Goal: Transaction & Acquisition: Purchase product/service

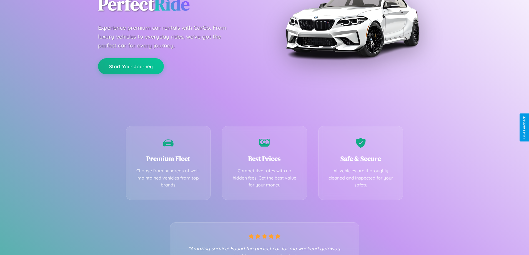
scroll to position [109, 0]
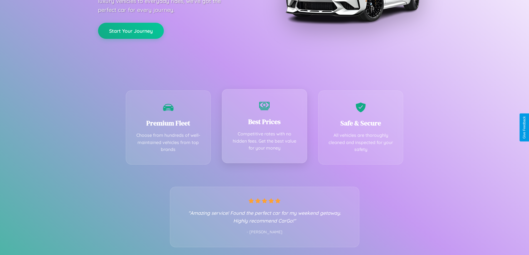
click at [264, 127] on div "Best Prices Competitive rates with no hidden fees. Get the best value for your …" at bounding box center [264, 126] width 85 height 74
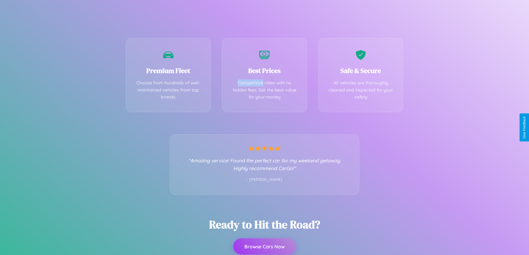
click at [264, 247] on button "Browse Cars Now" at bounding box center [264, 247] width 62 height 16
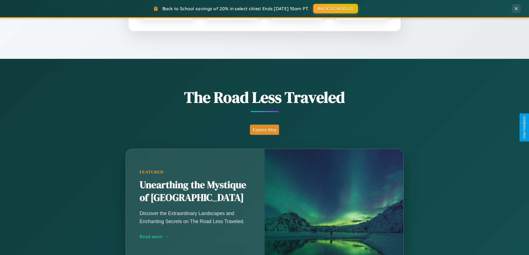
scroll to position [382, 0]
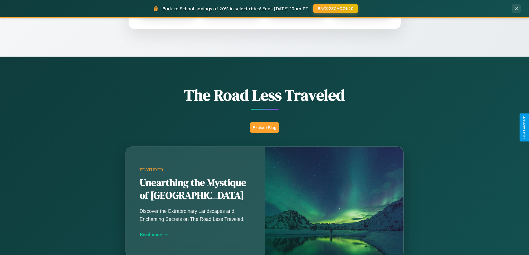
click at [264, 127] on button "Explore Blog" at bounding box center [264, 127] width 29 height 10
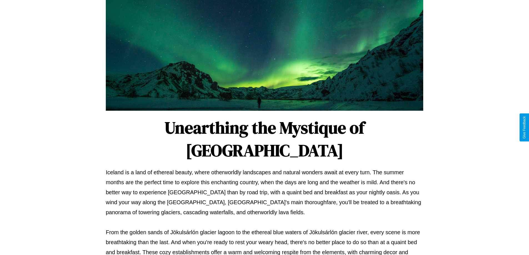
scroll to position [180, 0]
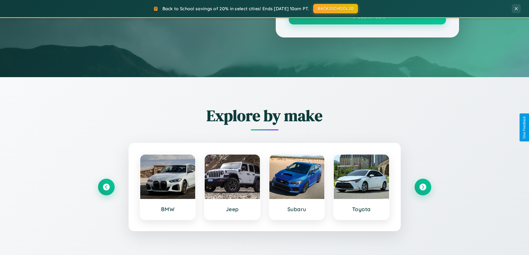
scroll to position [382, 0]
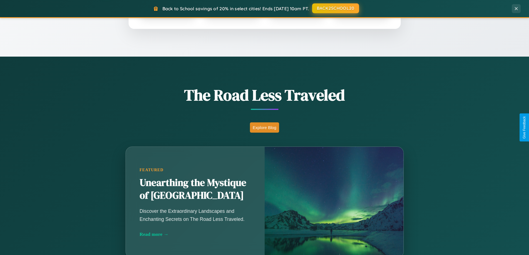
click at [335, 9] on button "BACK2SCHOOL20" at bounding box center [335, 8] width 47 height 10
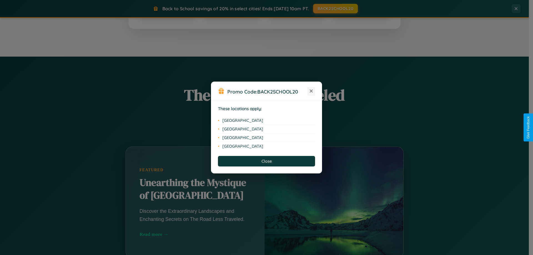
click at [311, 91] on icon at bounding box center [311, 91] width 3 height 3
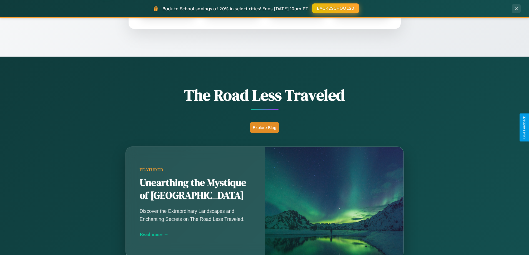
click at [335, 8] on button "BACK2SCHOOL20" at bounding box center [335, 8] width 47 height 10
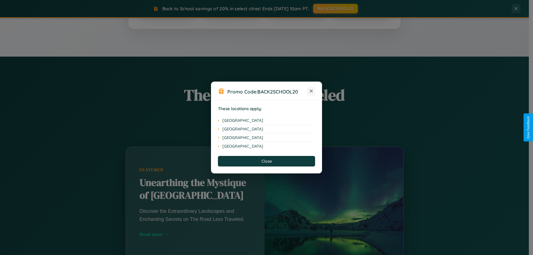
click at [311, 91] on icon at bounding box center [311, 91] width 3 height 3
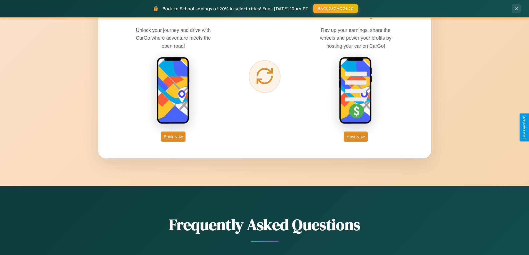
scroll to position [892, 0]
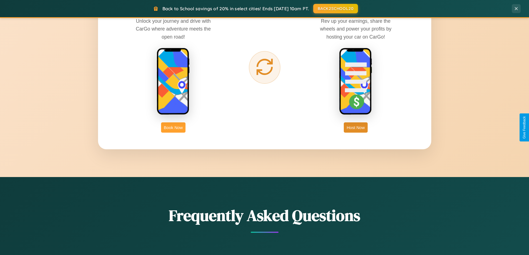
click at [173, 127] on button "Book Now" at bounding box center [173, 127] width 24 height 10
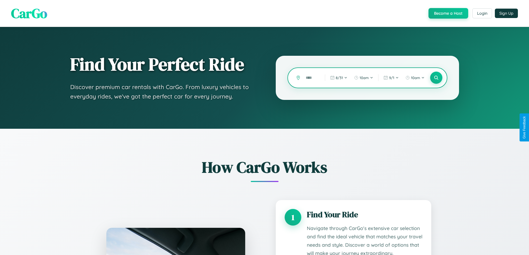
click at [311, 78] on input "text" at bounding box center [311, 78] width 16 height 10
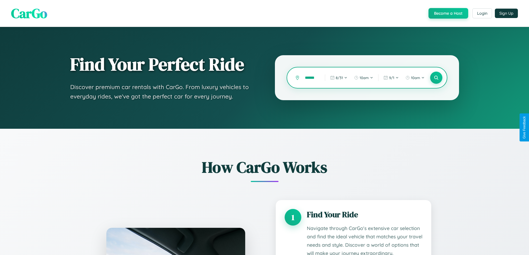
scroll to position [0, 4]
type input "******"
click at [436, 78] on icon at bounding box center [435, 77] width 5 height 5
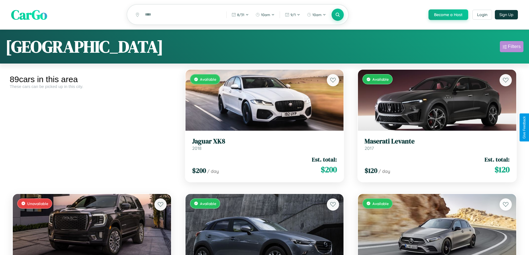
click at [512, 47] on div "Filters" at bounding box center [514, 47] width 13 height 6
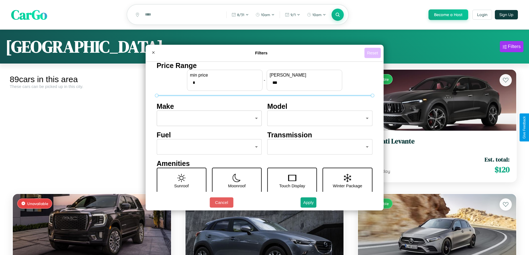
click at [373, 53] on button "Reset" at bounding box center [372, 53] width 16 height 10
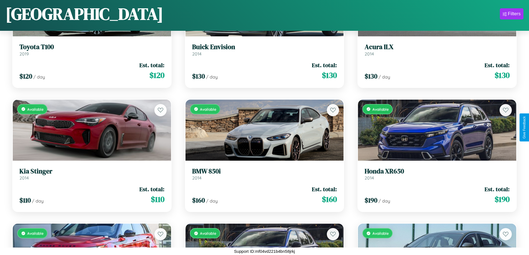
scroll to position [2939, 0]
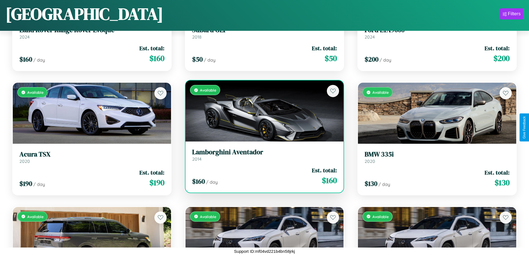
click at [262, 111] on div "Available" at bounding box center [265, 111] width 158 height 61
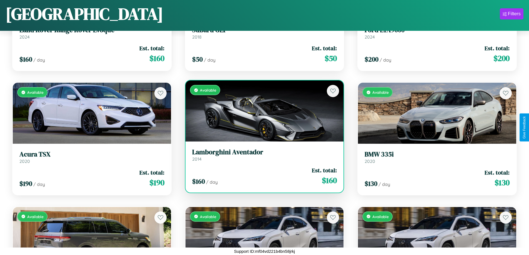
click at [262, 111] on div "Available" at bounding box center [265, 111] width 158 height 61
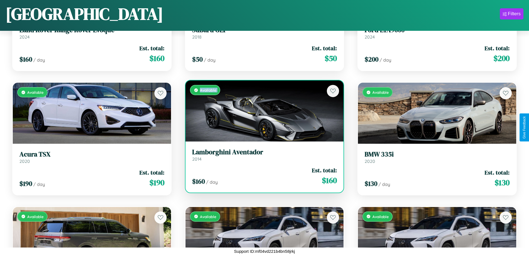
click at [262, 111] on div "Available" at bounding box center [265, 111] width 158 height 61
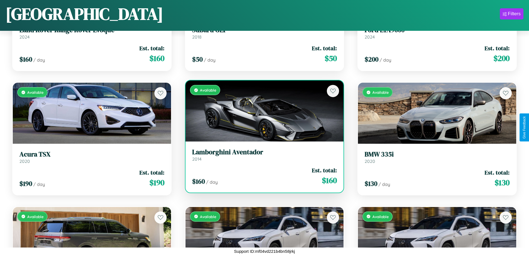
click at [262, 111] on div "Available" at bounding box center [265, 111] width 158 height 61
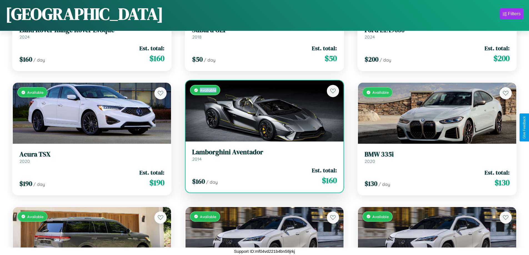
click at [262, 111] on div "Available" at bounding box center [265, 111] width 158 height 61
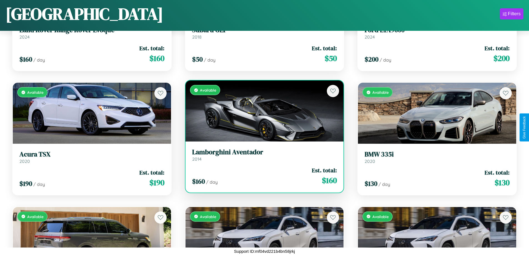
click at [262, 155] on h3 "Lamborghini Aventador" at bounding box center [264, 152] width 145 height 8
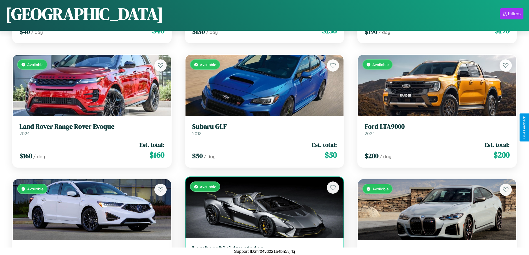
scroll to position [2690, 0]
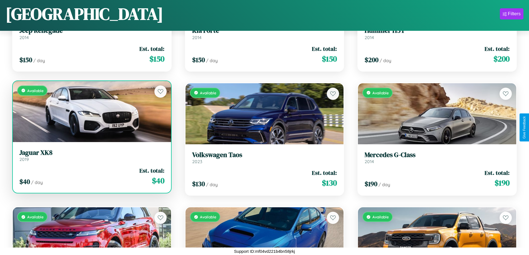
click at [91, 156] on h3 "Jaguar XK8" at bounding box center [91, 153] width 145 height 8
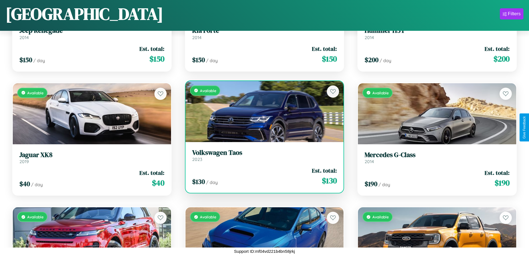
click at [262, 111] on div "Available" at bounding box center [265, 111] width 158 height 61
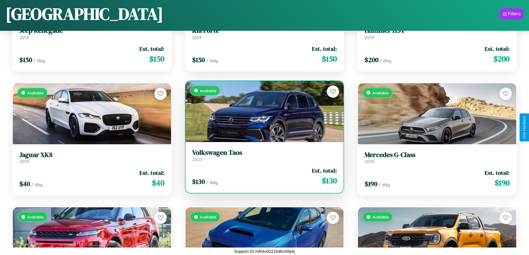
click at [262, 111] on div "Available" at bounding box center [265, 111] width 158 height 61
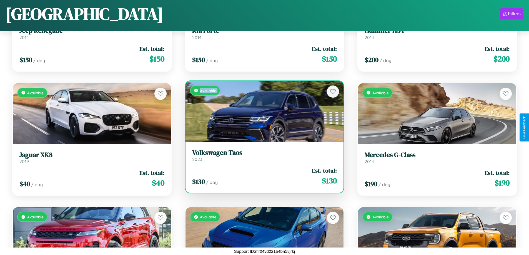
click at [262, 111] on div "Available" at bounding box center [265, 111] width 158 height 61
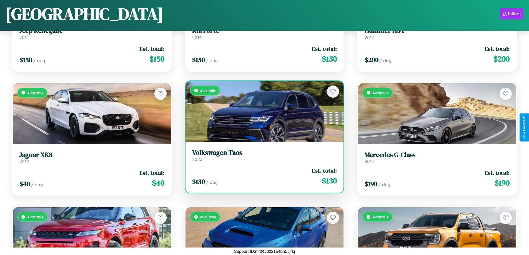
click at [262, 111] on div "Available" at bounding box center [265, 111] width 158 height 61
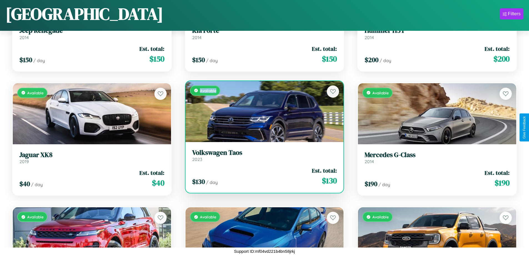
click at [262, 111] on div "Available" at bounding box center [265, 111] width 158 height 61
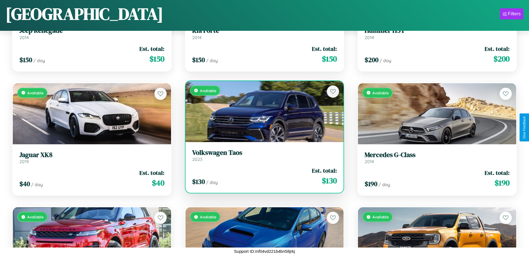
click at [262, 155] on h3 "Volkswagen Taos" at bounding box center [264, 153] width 145 height 8
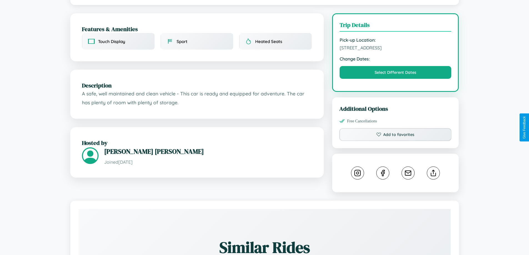
scroll to position [187, 0]
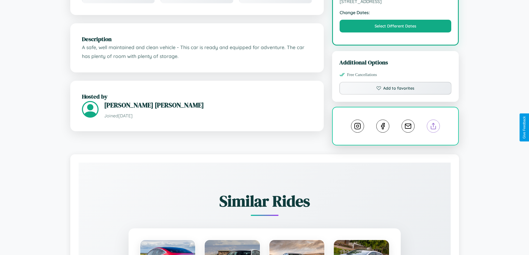
click at [433, 127] on line at bounding box center [433, 125] width 0 height 4
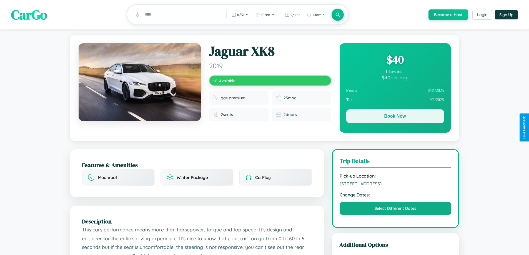
click at [395, 117] on button "Book Now" at bounding box center [395, 116] width 98 height 14
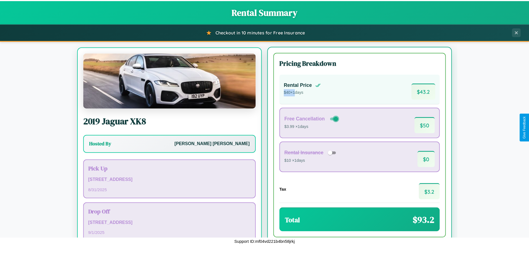
scroll to position [26, 0]
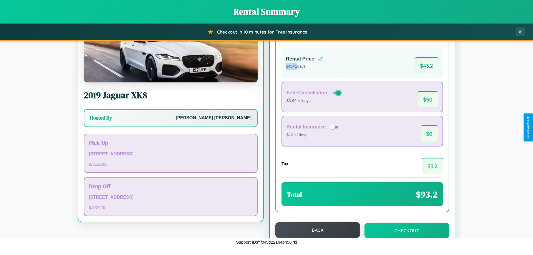
click at [315, 230] on button "Back" at bounding box center [317, 230] width 85 height 16
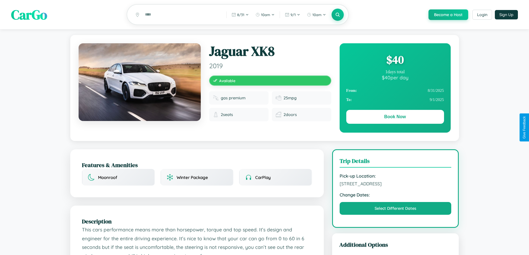
scroll to position [144, 0]
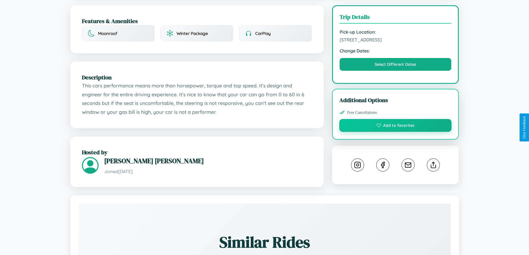
click at [395, 126] on button "Add to favorites" at bounding box center [395, 125] width 112 height 13
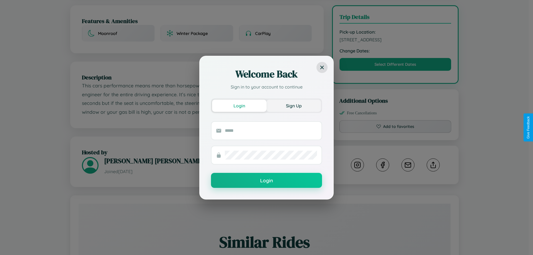
click at [294, 106] on button "Sign Up" at bounding box center [294, 106] width 54 height 12
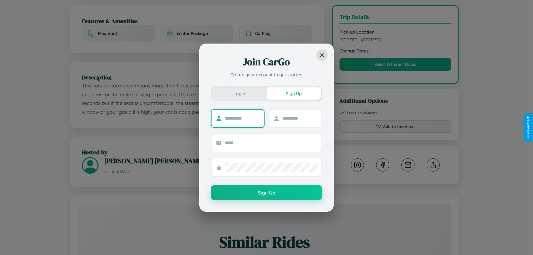
click at [242, 118] on input "text" at bounding box center [242, 118] width 35 height 9
type input "*********"
click at [300, 118] on input "text" at bounding box center [300, 118] width 35 height 9
type input "******"
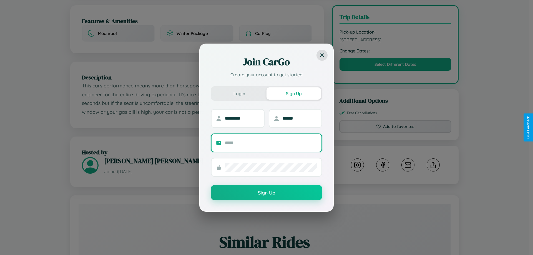
click at [271, 143] on input "text" at bounding box center [271, 143] width 92 height 9
type input "**********"
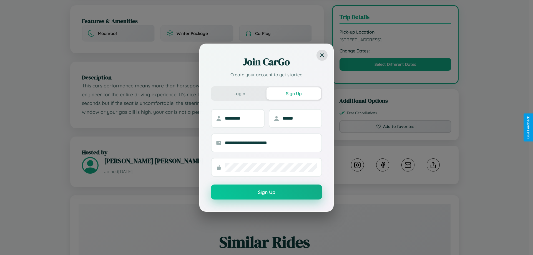
click at [267, 192] on button "Sign Up" at bounding box center [266, 192] width 111 height 15
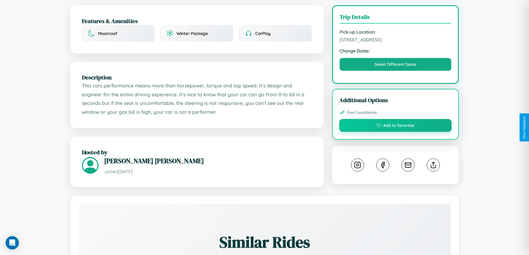
click at [395, 127] on button "Add to favorites" at bounding box center [395, 125] width 112 height 13
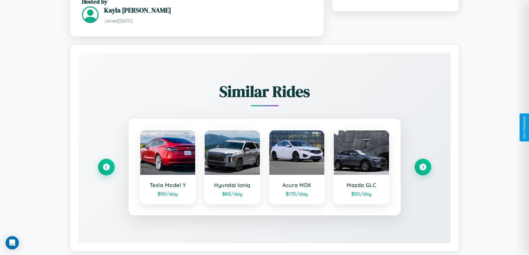
scroll to position [327, 0]
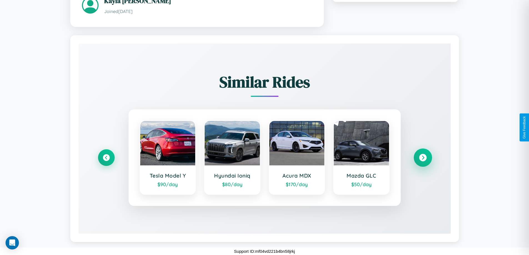
click at [423, 158] on icon at bounding box center [422, 157] width 7 height 7
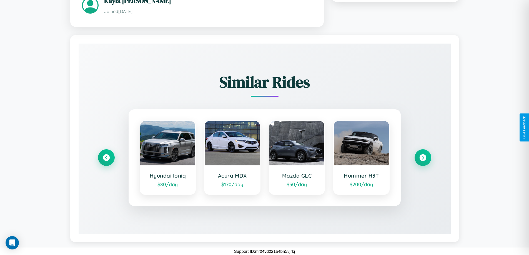
scroll to position [182, 0]
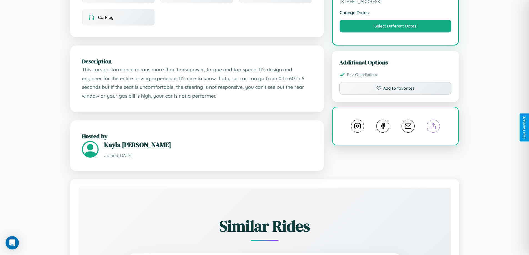
click at [433, 127] on line at bounding box center [433, 125] width 0 height 4
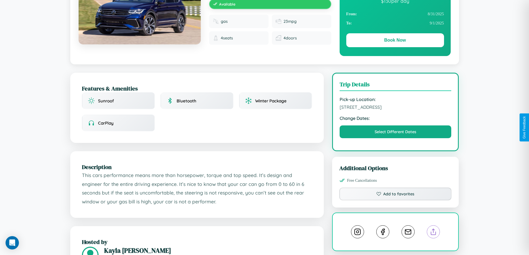
scroll to position [0, 0]
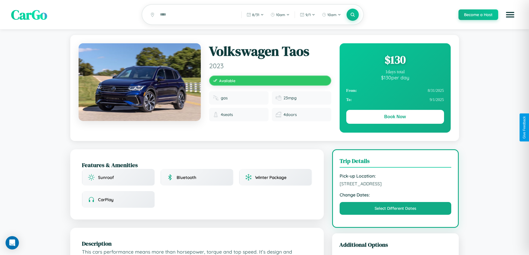
click at [395, 61] on div "$ 130" at bounding box center [395, 59] width 98 height 15
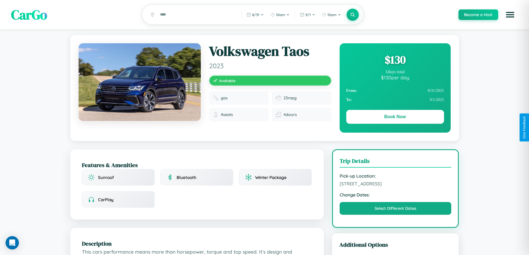
click at [395, 61] on div "$ 130" at bounding box center [395, 59] width 98 height 15
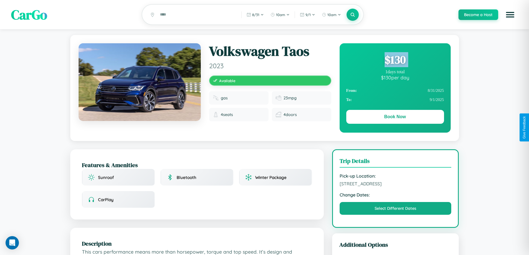
click at [395, 61] on div "$ 130" at bounding box center [395, 59] width 98 height 15
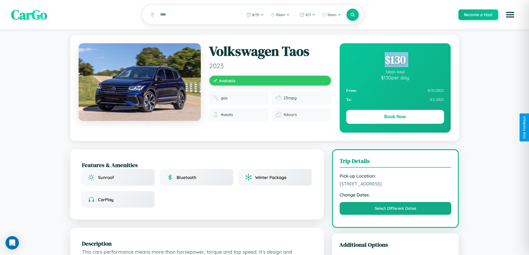
click at [395, 61] on div "$ 130" at bounding box center [395, 59] width 98 height 15
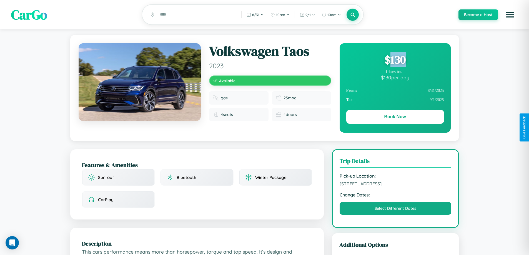
click at [395, 61] on div "$ 130" at bounding box center [395, 59] width 98 height 15
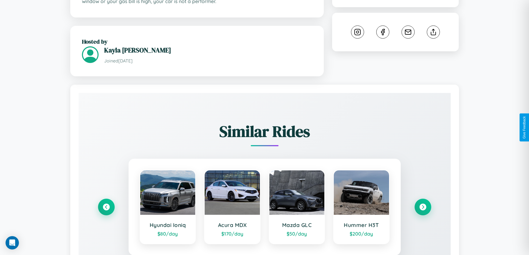
scroll to position [327, 0]
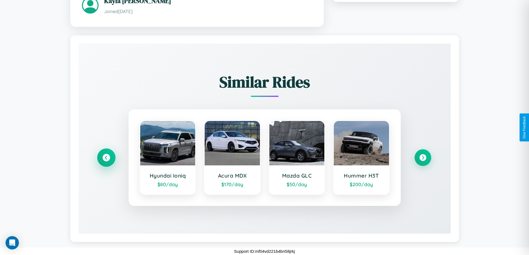
click at [106, 158] on icon at bounding box center [105, 157] width 7 height 7
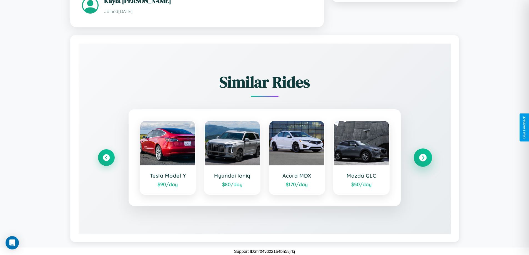
click at [423, 158] on icon at bounding box center [422, 157] width 7 height 7
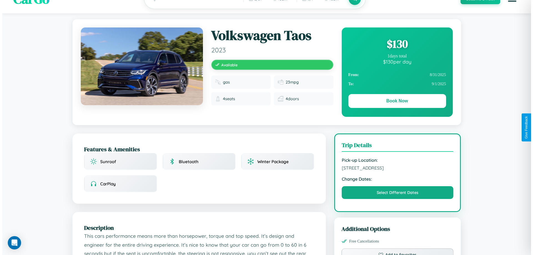
scroll to position [0, 0]
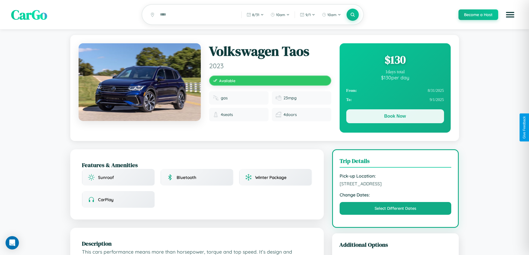
click at [395, 118] on button "Book Now" at bounding box center [395, 116] width 98 height 14
